Goal: Download file/media

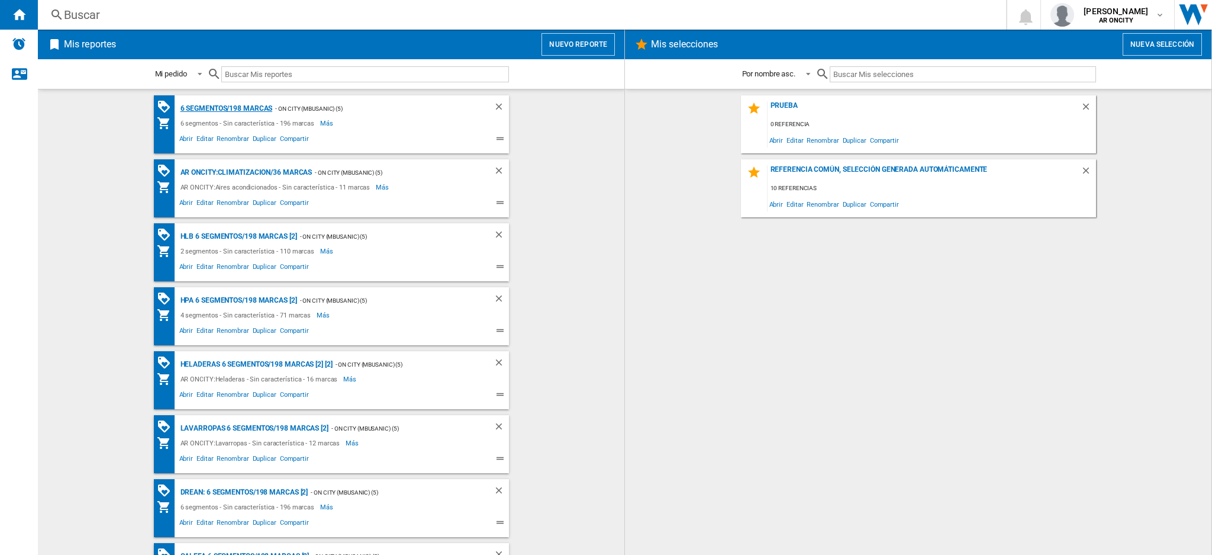
click at [226, 101] on div "6 segmentos/198 marcas" at bounding box center [225, 108] width 95 height 15
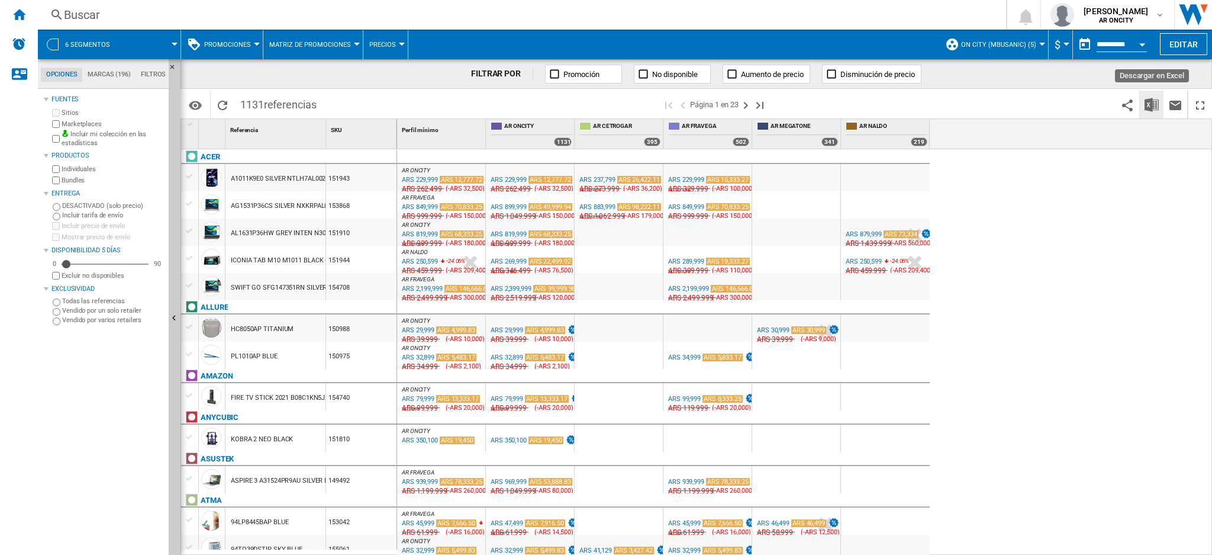
click at [1143, 98] on button "Descargar en Excel" at bounding box center [1152, 105] width 24 height 28
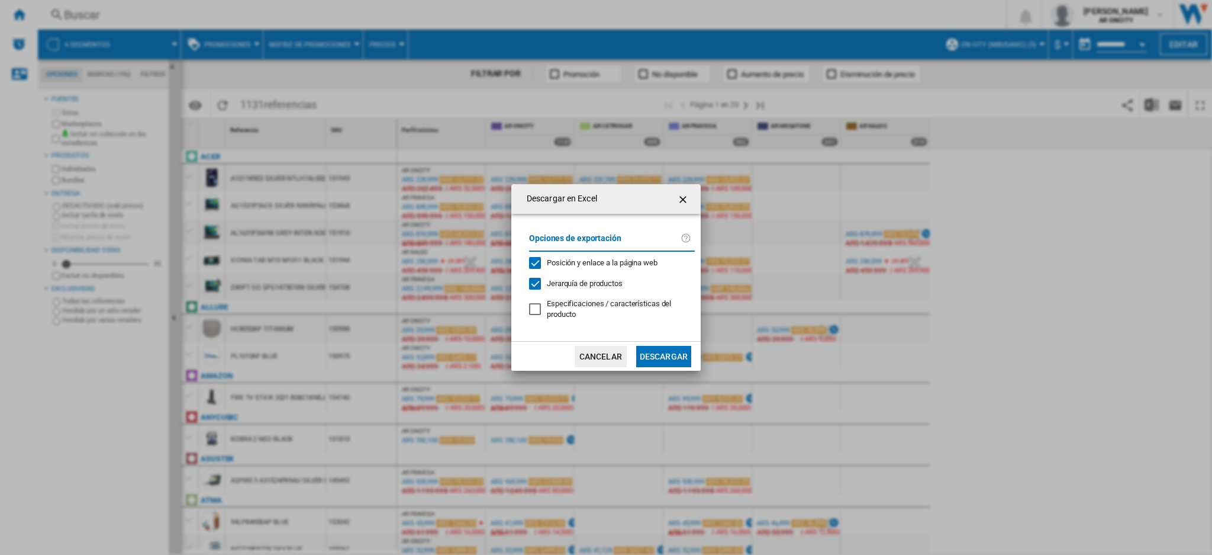
click at [670, 341] on md-dialog-actions "Cancelar Descargar" at bounding box center [606, 356] width 189 height 30
click at [664, 358] on button "Descargar" at bounding box center [663, 356] width 55 height 21
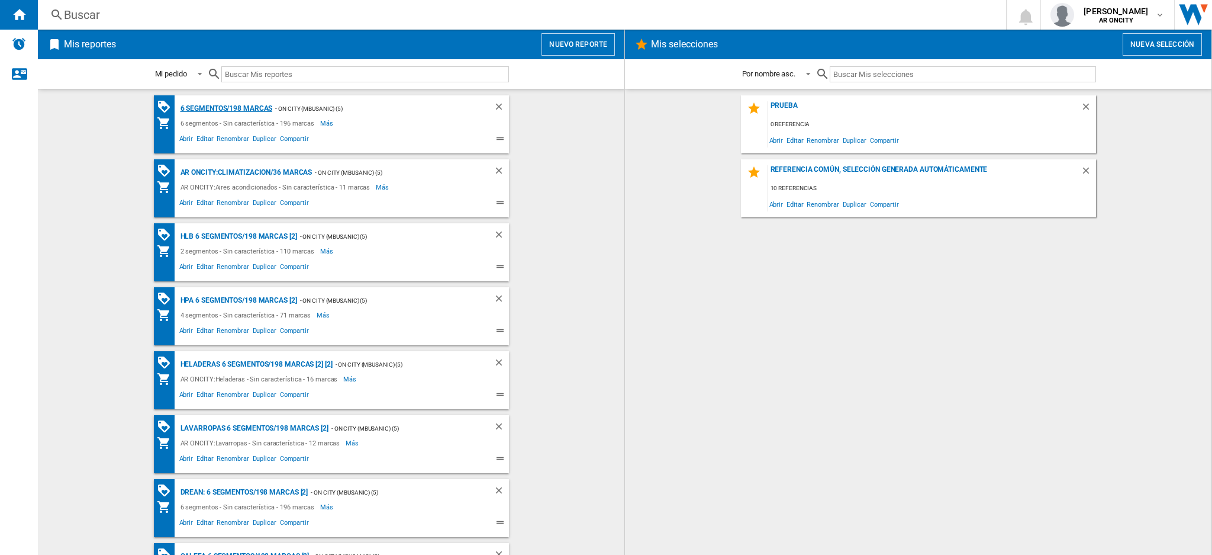
click at [246, 109] on div "6 segmentos/198 marcas" at bounding box center [225, 108] width 95 height 15
